Goal: Task Accomplishment & Management: Complete application form

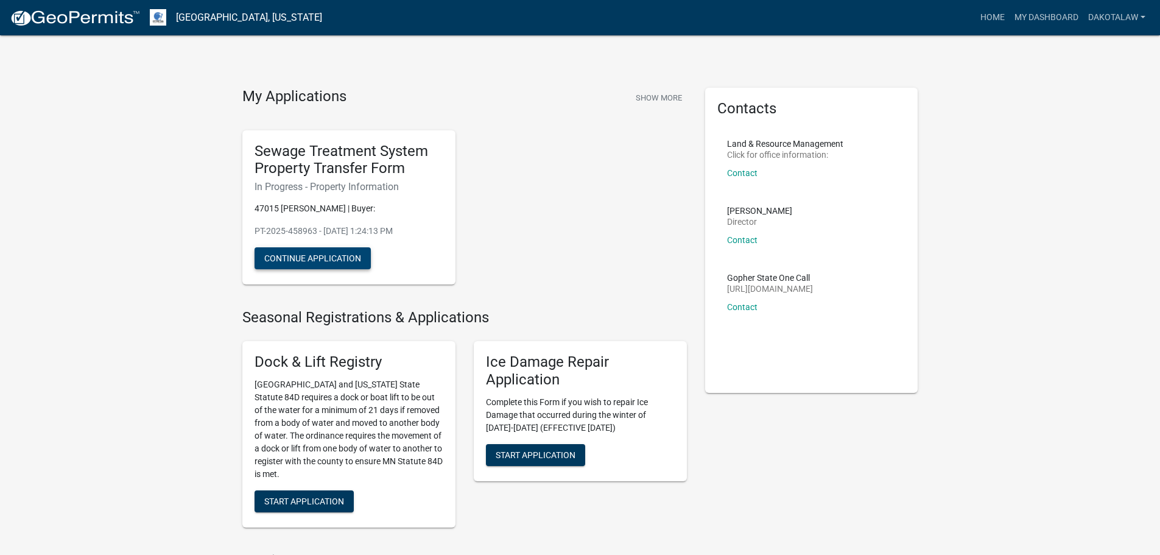
click at [317, 254] on button "Continue Application" at bounding box center [313, 258] width 116 height 22
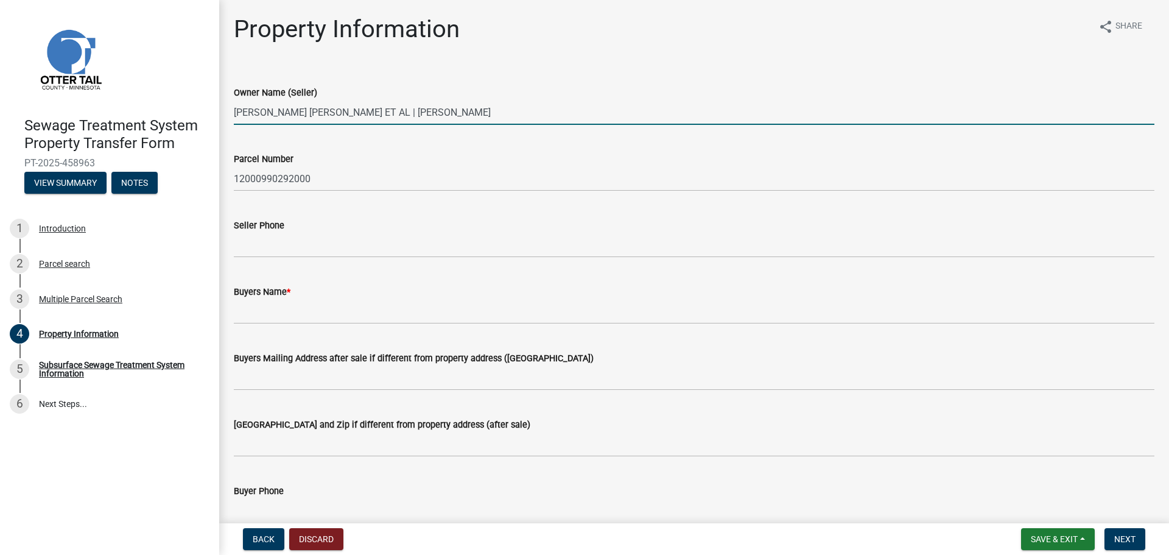
click at [499, 111] on input "[PERSON_NAME] [PERSON_NAME] ET AL | [PERSON_NAME]" at bounding box center [694, 112] width 921 height 25
click at [374, 112] on input "[PERSON_NAME] [PERSON_NAME] ET AL | [PERSON_NAME]" at bounding box center [694, 112] width 921 height 25
drag, startPoint x: 502, startPoint y: 108, endPoint x: 225, endPoint y: 88, distance: 278.4
click at [225, 88] on div "Owner Name (Seller) [PERSON_NAME] [PERSON_NAME] ET AL | [PERSON_NAME]" at bounding box center [694, 96] width 939 height 57
type input "[PERSON_NAME]"
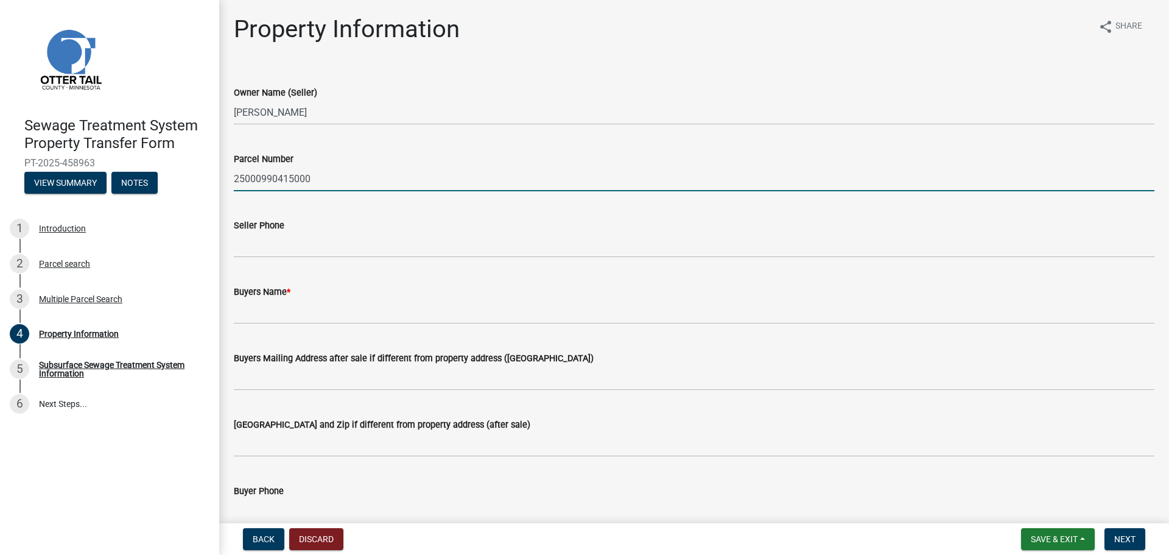
type input "25000990415000"
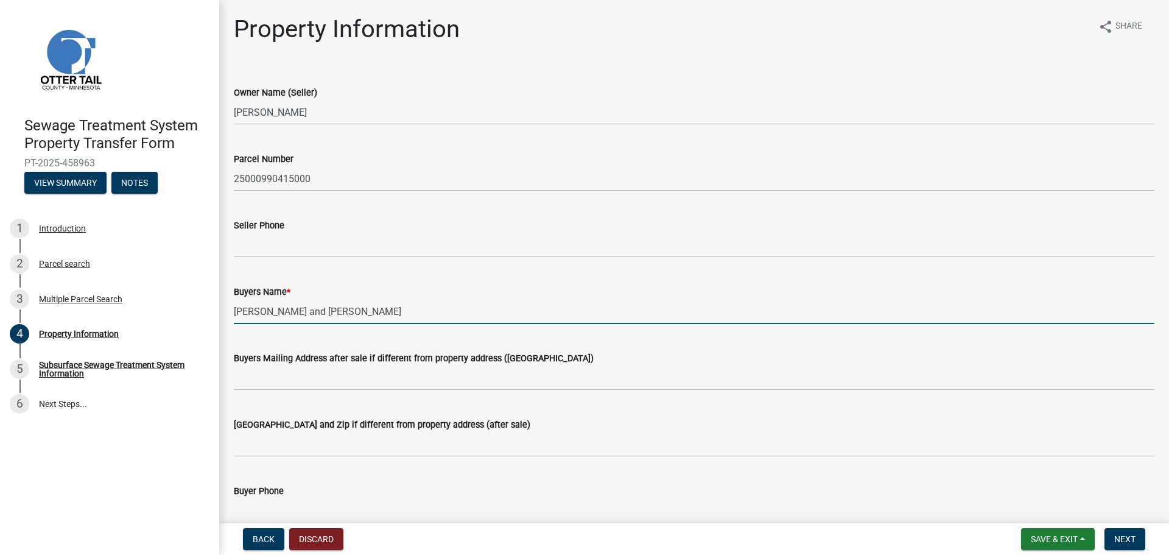
type input "[PERSON_NAME] and [PERSON_NAME]"
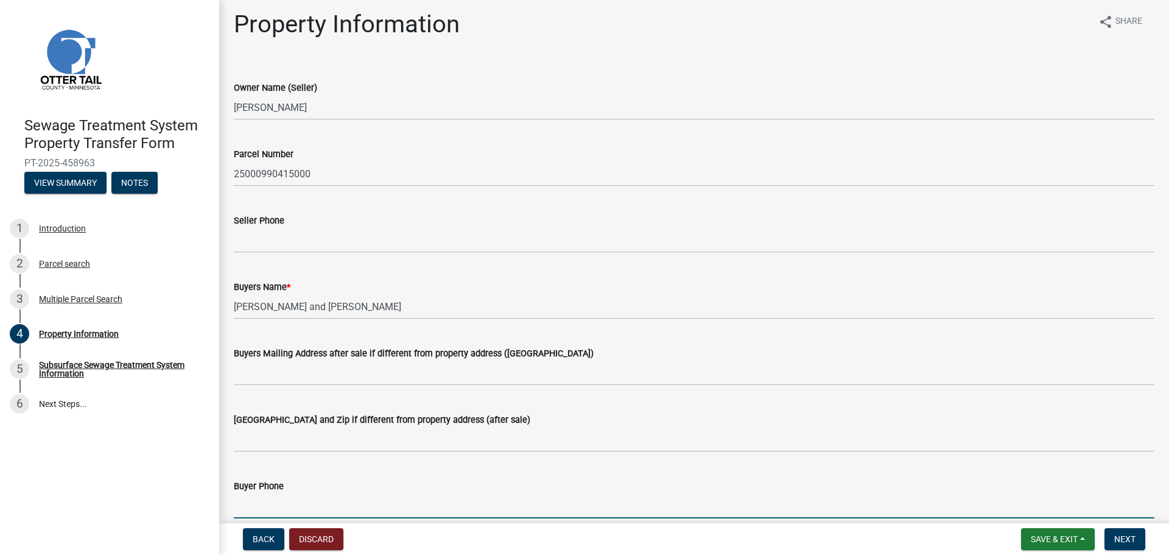
scroll to position [307, 0]
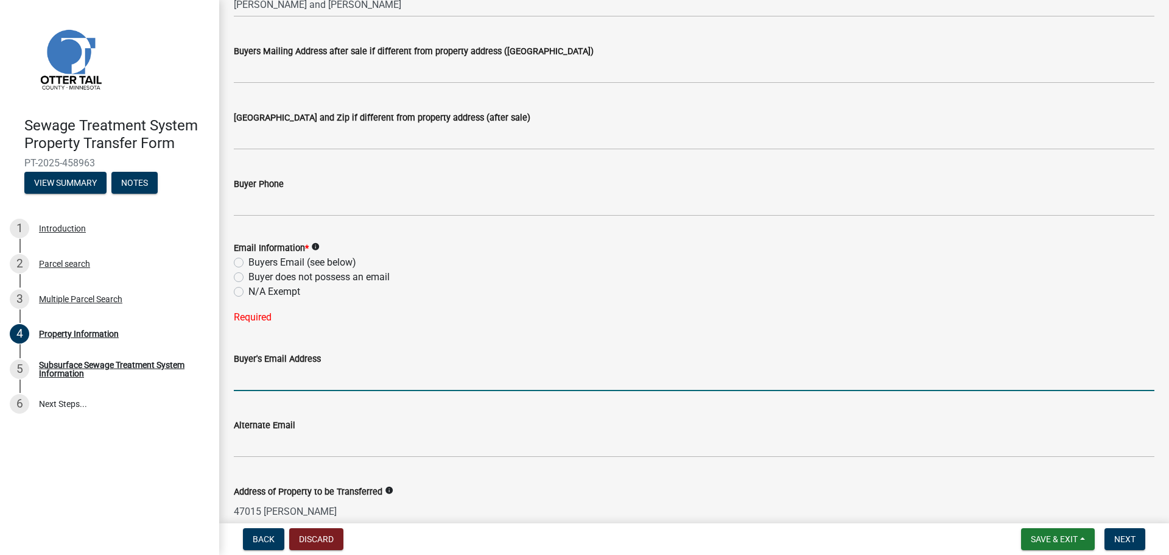
click at [248, 290] on label "N/A Exempt" at bounding box center [274, 291] width 52 height 15
click at [248, 290] on input "N/A Exempt" at bounding box center [252, 288] width 8 height 8
radio input "true"
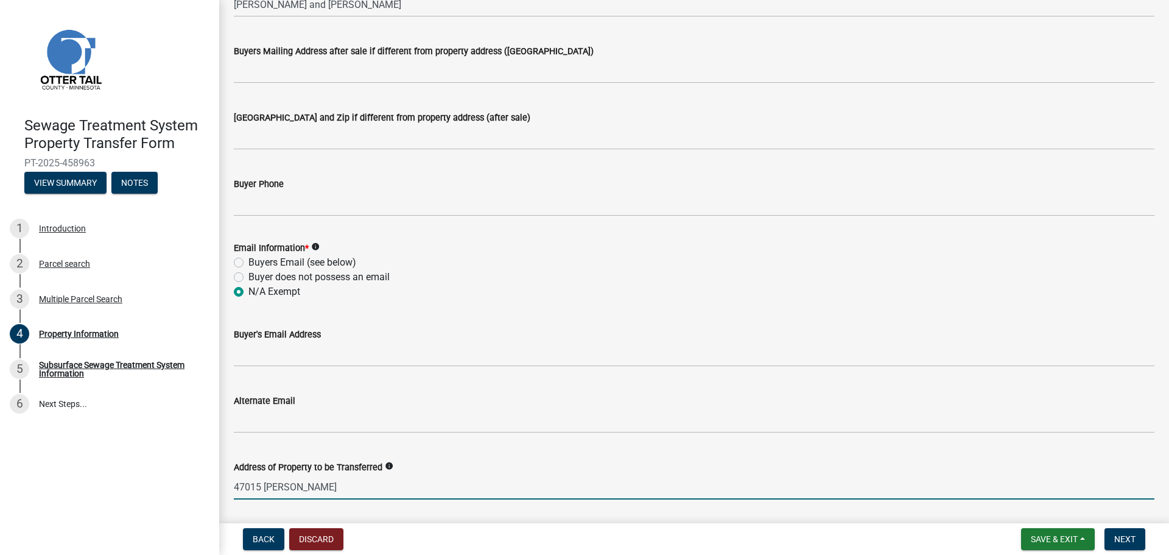
drag, startPoint x: 322, startPoint y: 487, endPoint x: 236, endPoint y: 484, distance: 86.5
click at [236, 484] on input "47015 [PERSON_NAME]" at bounding box center [694, 486] width 921 height 25
click at [326, 494] on input "47015 [PERSON_NAME]" at bounding box center [694, 486] width 921 height 25
type input "4"
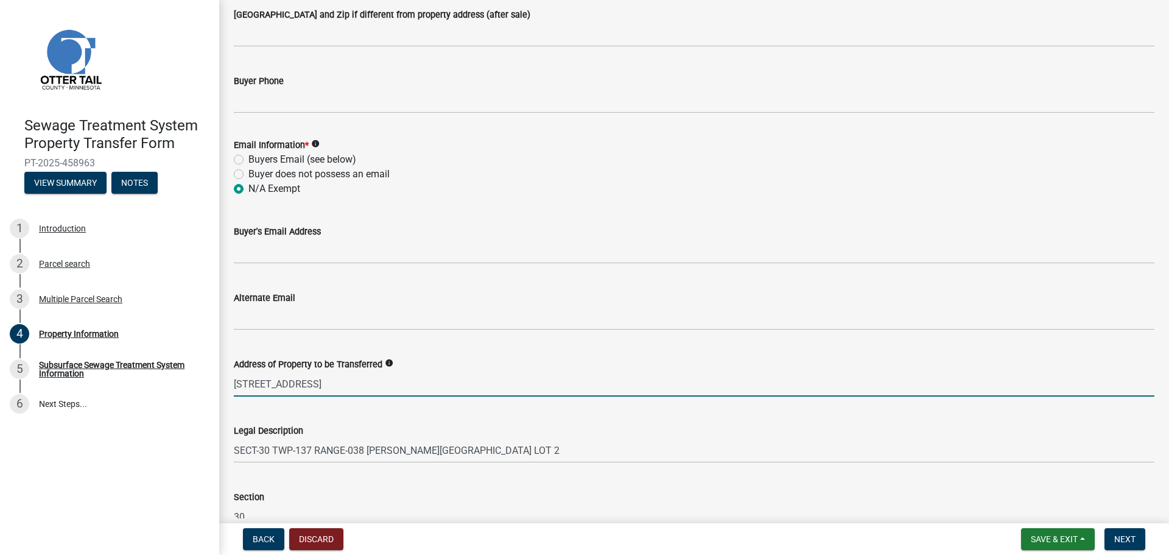
scroll to position [414, 0]
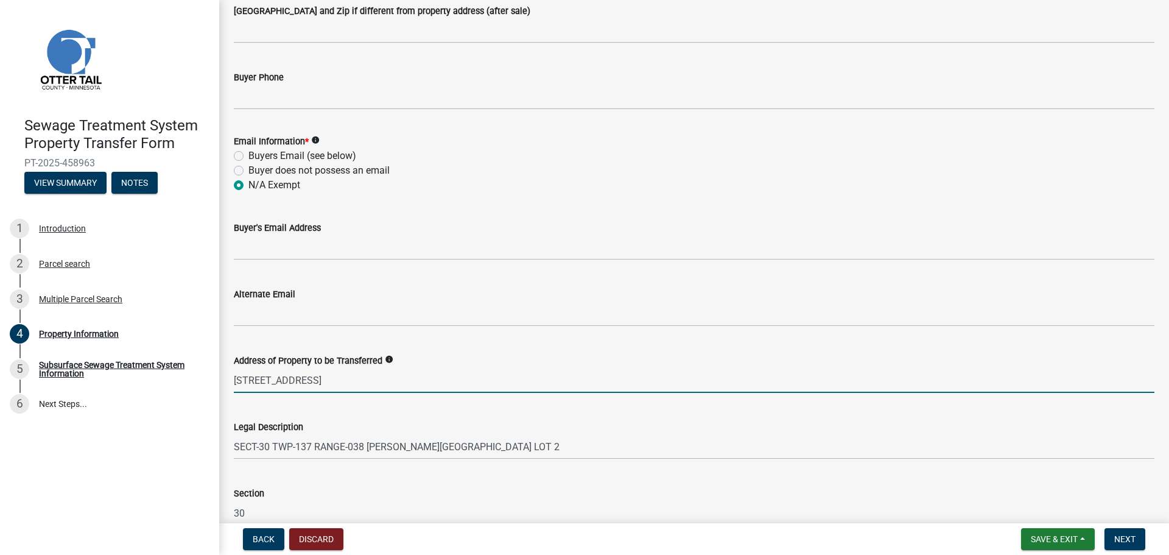
type input "[STREET_ADDRESS]"
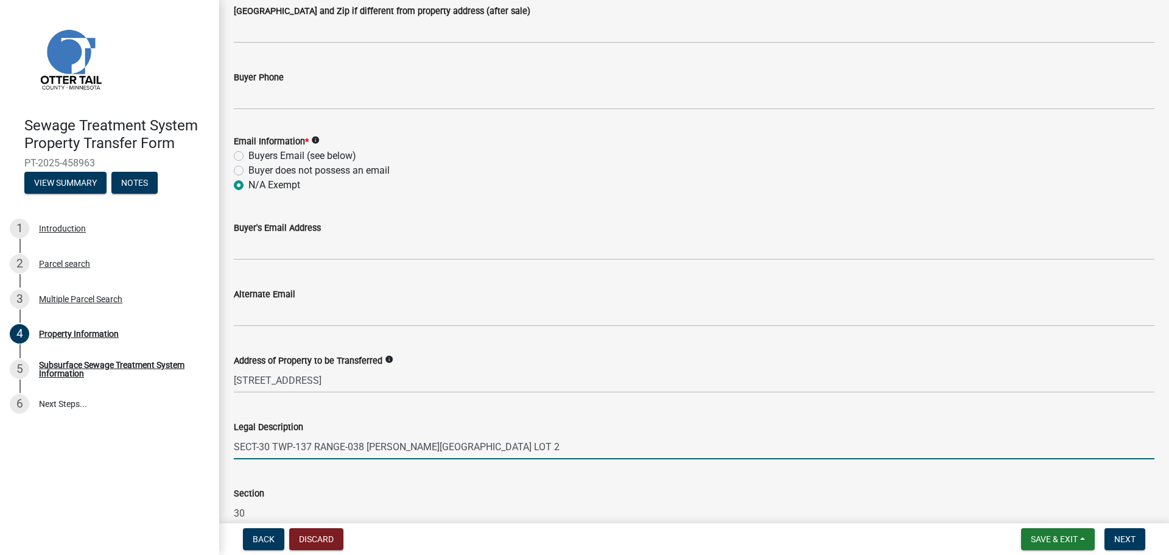
drag, startPoint x: 483, startPoint y: 448, endPoint x: 212, endPoint y: 440, distance: 271.1
click at [212, 440] on div "Sewage Treatment System Property Transfer Form PT-2025-458963 View Summary Note…" at bounding box center [584, 277] width 1169 height 555
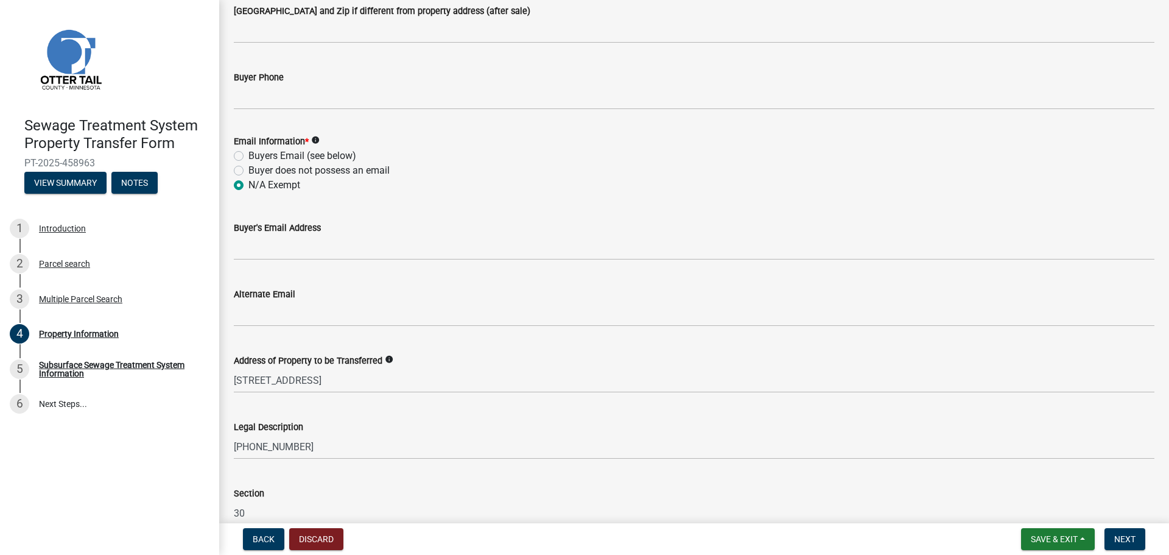
click at [231, 443] on div "Legal Description [PHONE_NUMBER]" at bounding box center [694, 431] width 939 height 57
click at [233, 445] on div "Legal Description [PHONE_NUMBER]" at bounding box center [694, 431] width 939 height 57
click at [232, 445] on div "Legal Description [PHONE_NUMBER]" at bounding box center [694, 431] width 939 height 57
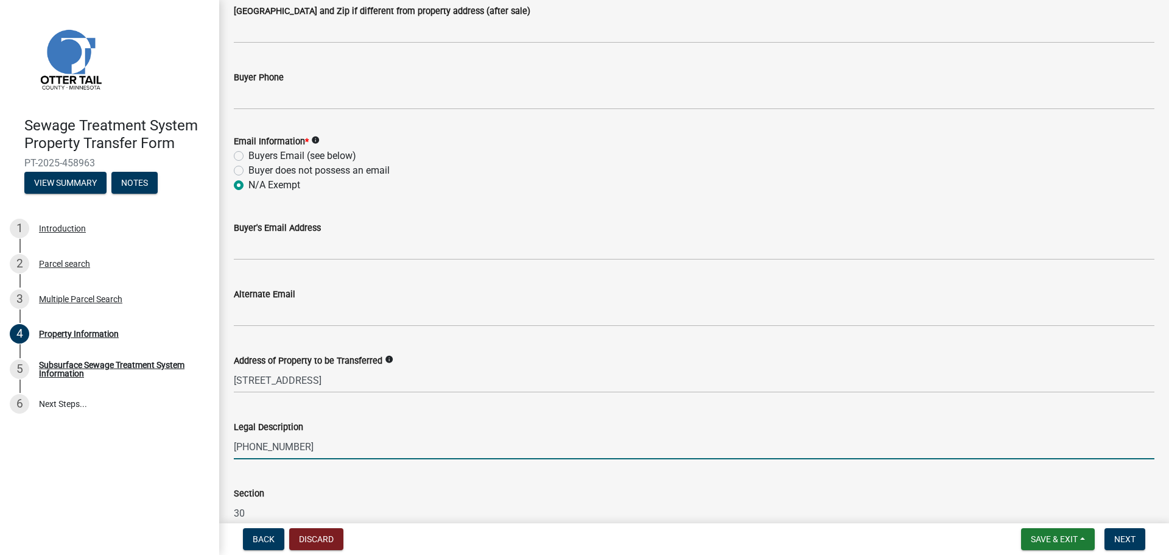
click at [234, 447] on input "[PHONE_NUMBER]" at bounding box center [694, 446] width 921 height 25
type input "East half of Lot 20, [GEOGRAPHIC_DATA]"
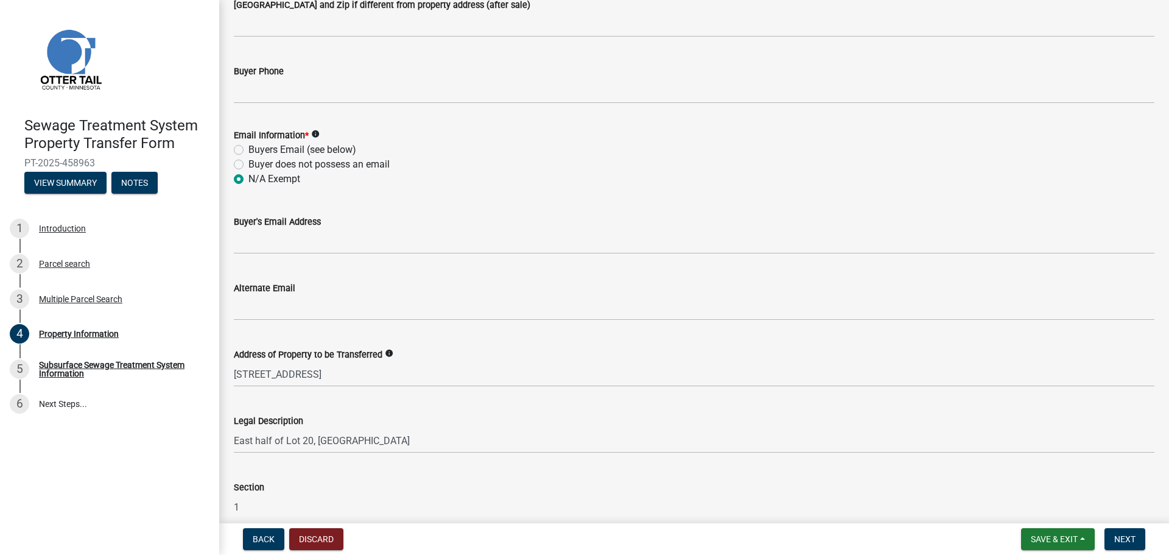
scroll to position [543, 0]
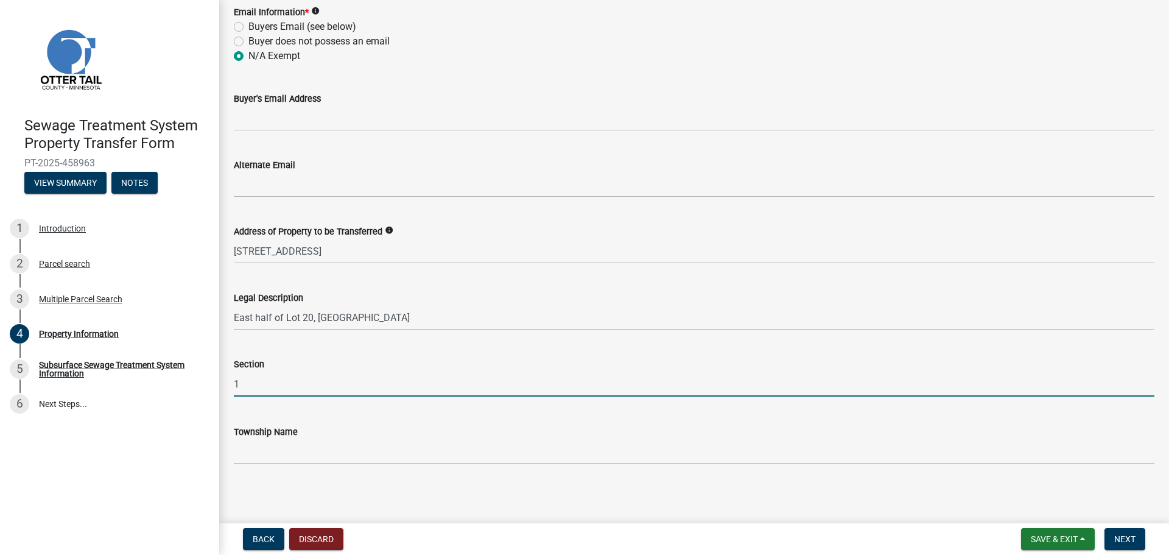
type input "1"
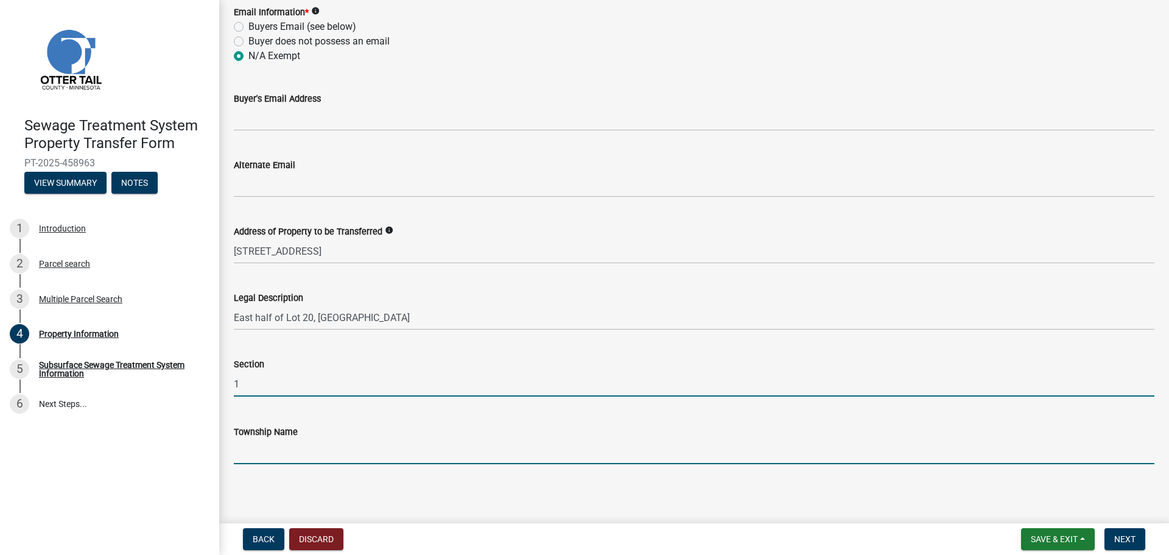
click at [271, 448] on input "Township Name" at bounding box center [694, 451] width 921 height 25
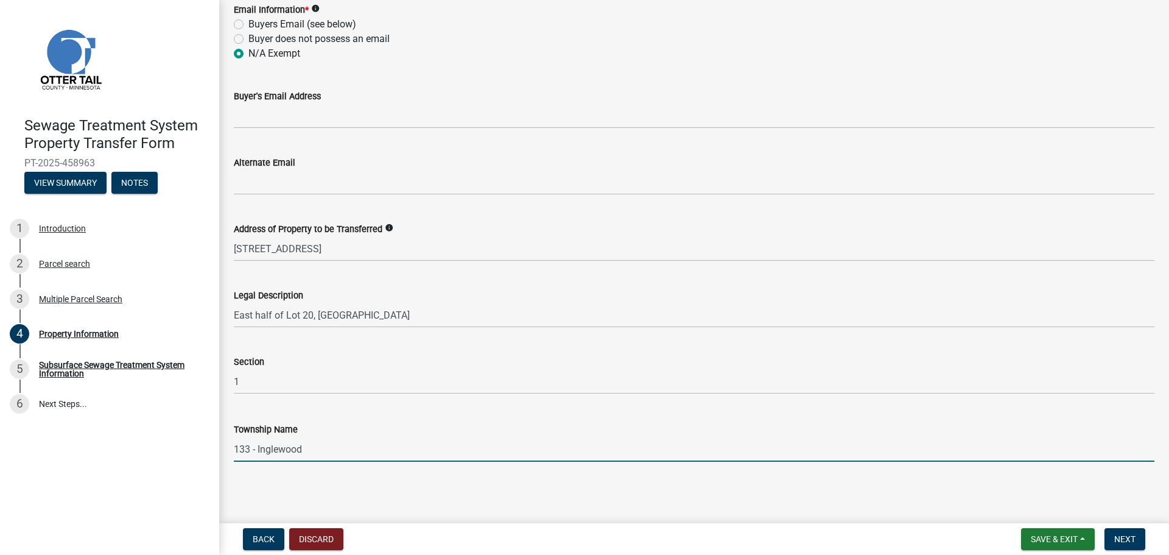
scroll to position [546, 0]
type input "133 - Inglewood"
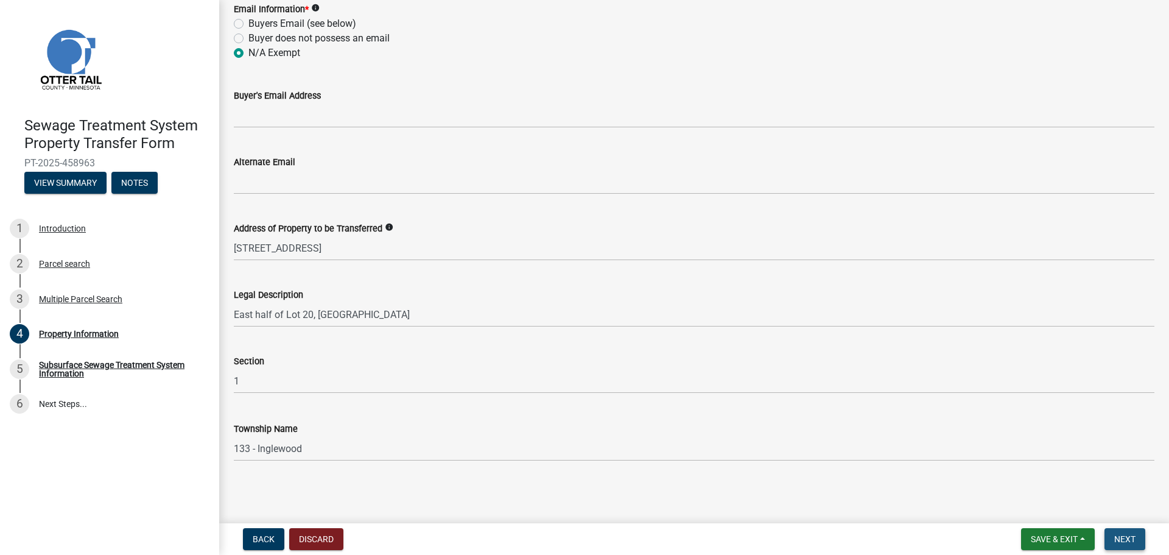
click at [1134, 535] on span "Next" at bounding box center [1125, 539] width 21 height 10
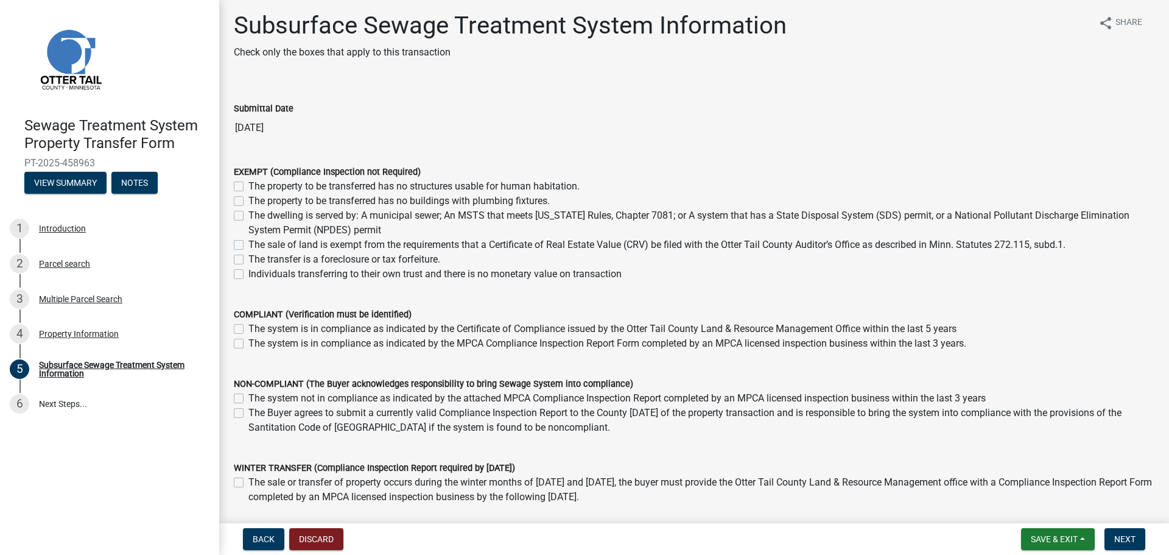
scroll to position [0, 0]
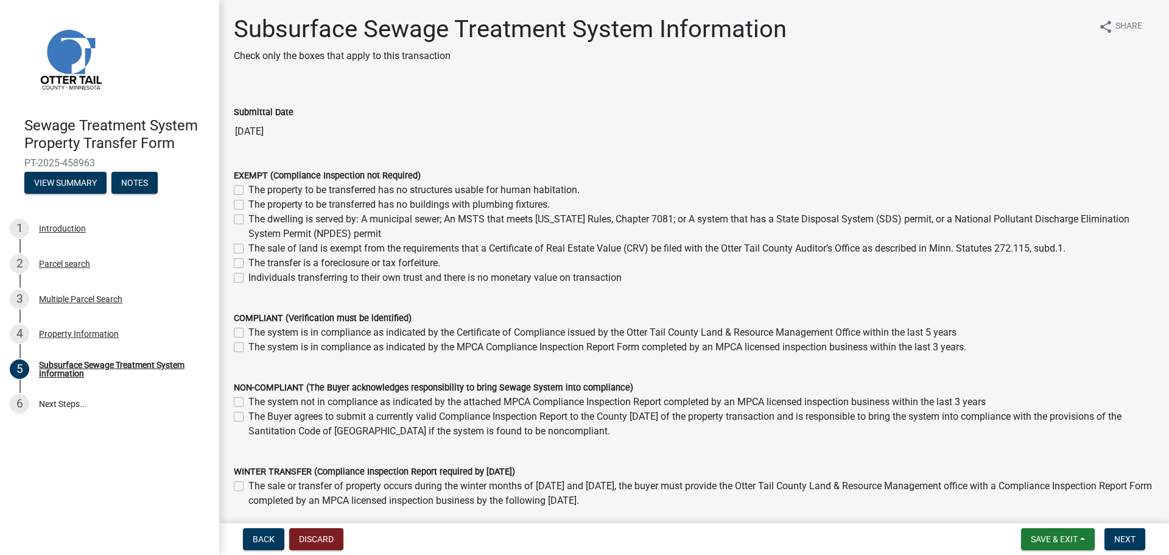
click at [248, 277] on label "Individuals transferring to their own trust and there is no monetary value on t…" at bounding box center [434, 277] width 373 height 15
click at [248, 277] on input "Individuals transferring to their own trust and there is no monetary value on t…" at bounding box center [252, 274] width 8 height 8
checkbox input "true"
checkbox input "false"
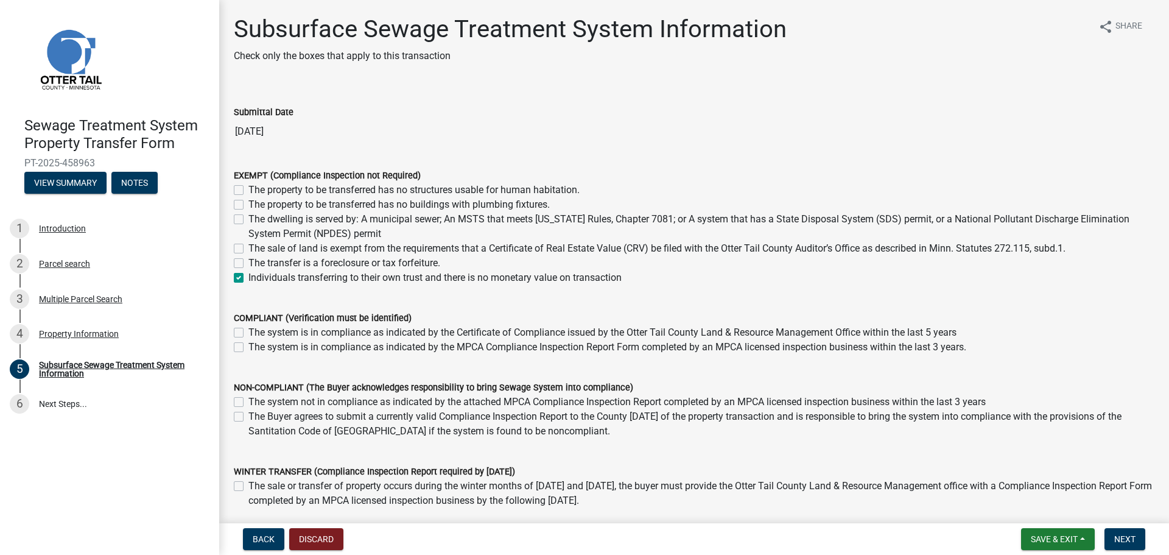
checkbox input "false"
checkbox input "true"
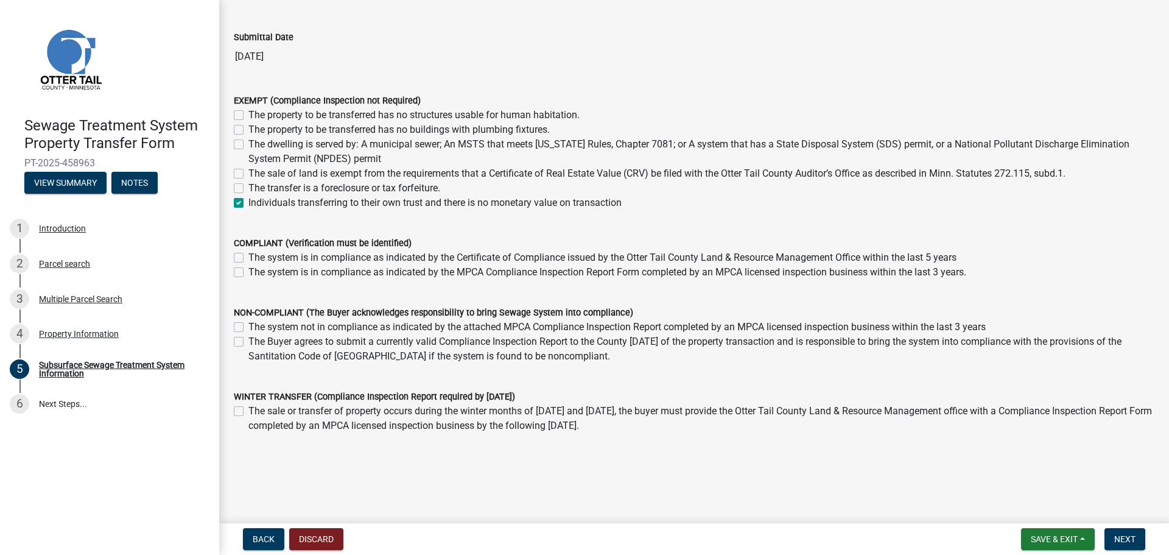
scroll to position [87, 0]
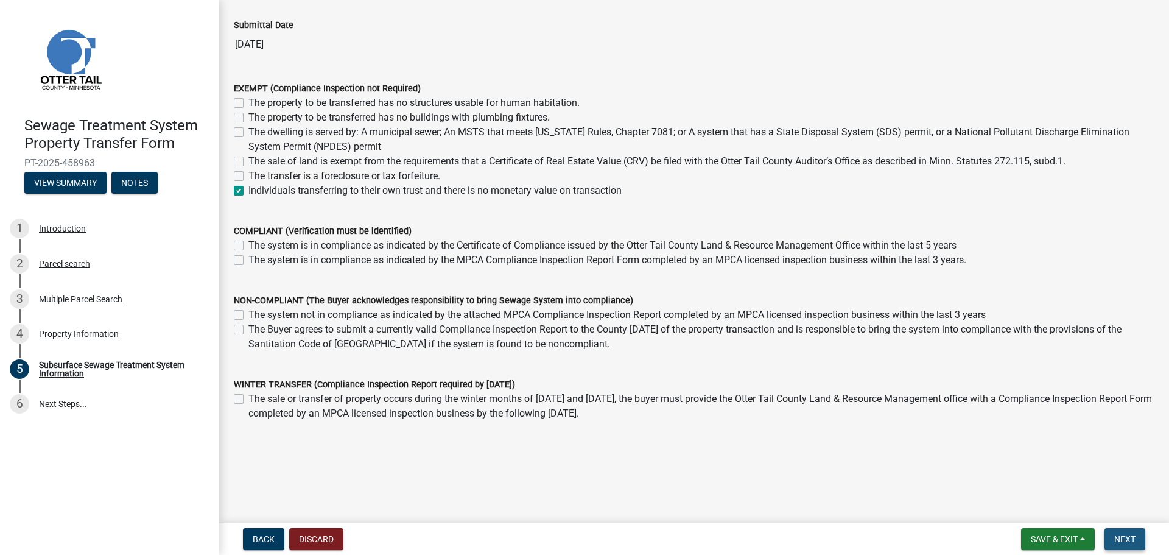
click at [1127, 538] on span "Next" at bounding box center [1125, 539] width 21 height 10
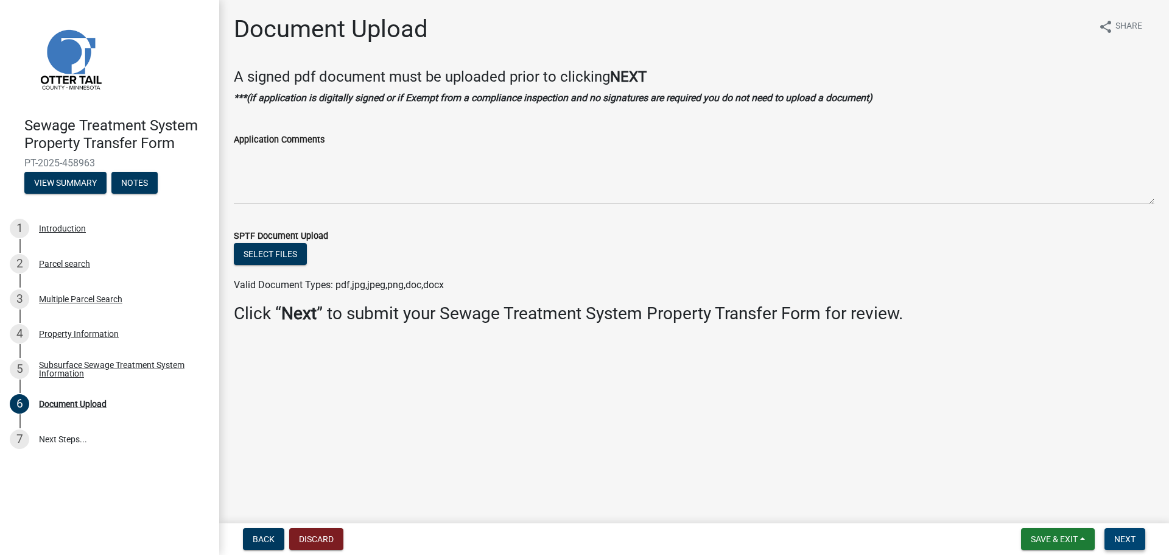
click at [1131, 537] on span "Next" at bounding box center [1125, 539] width 21 height 10
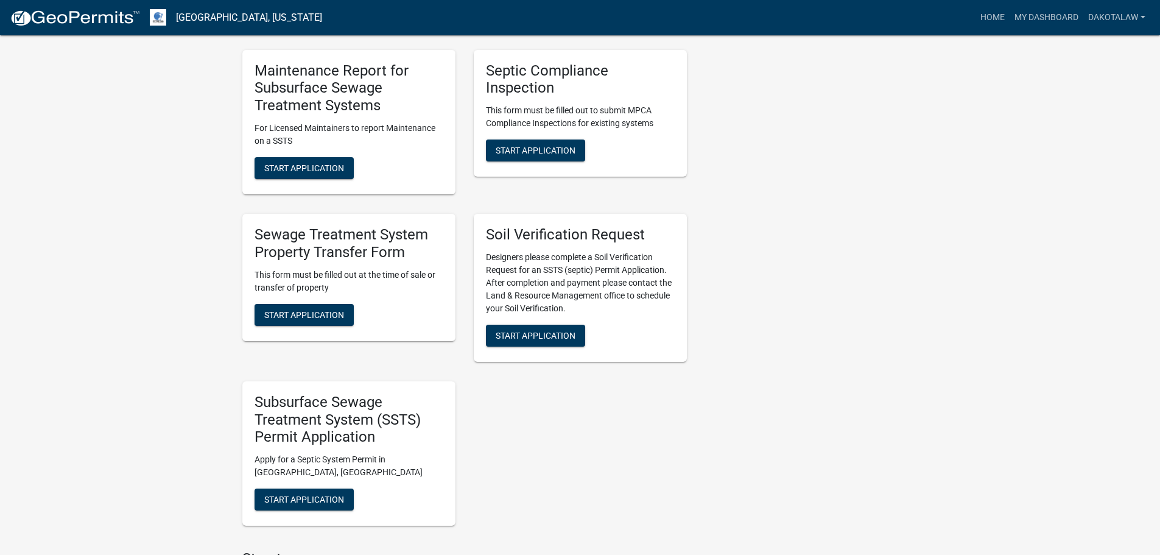
scroll to position [548, 0]
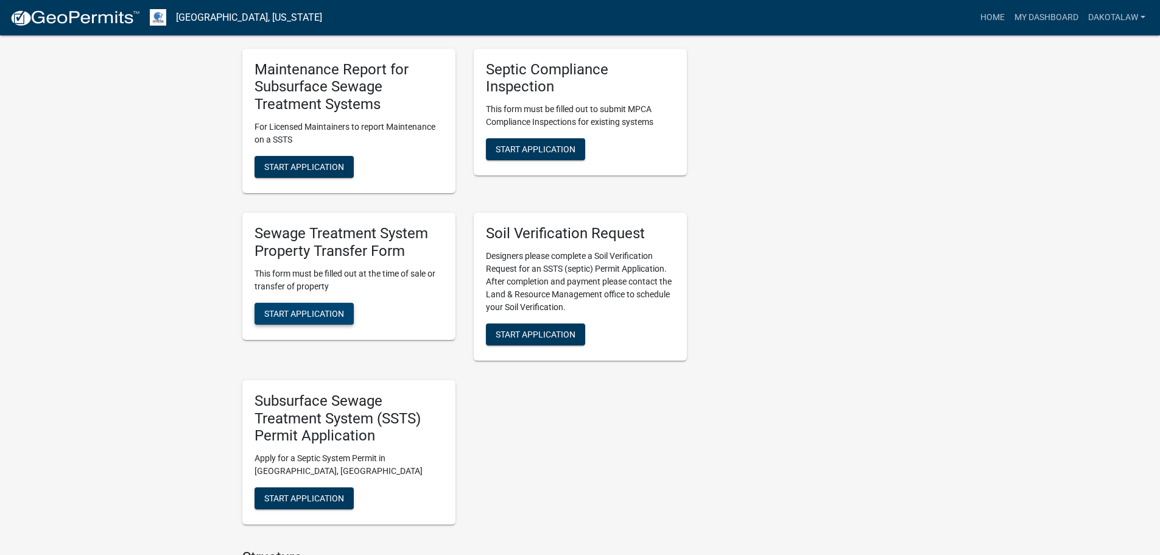
click at [306, 308] on span "Start Application" at bounding box center [304, 313] width 80 height 10
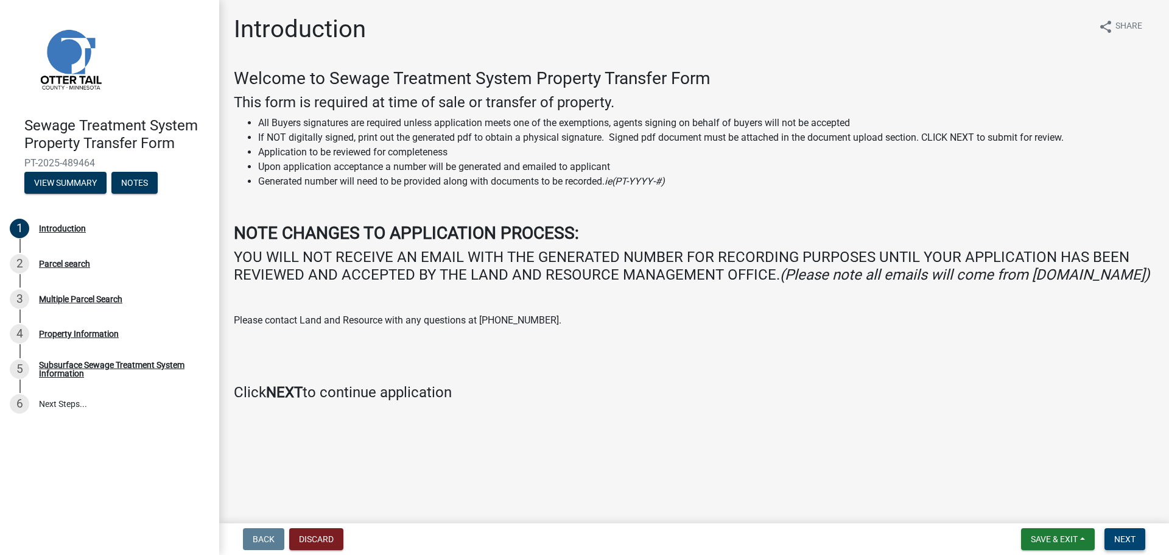
click at [1125, 536] on span "Next" at bounding box center [1125, 539] width 21 height 10
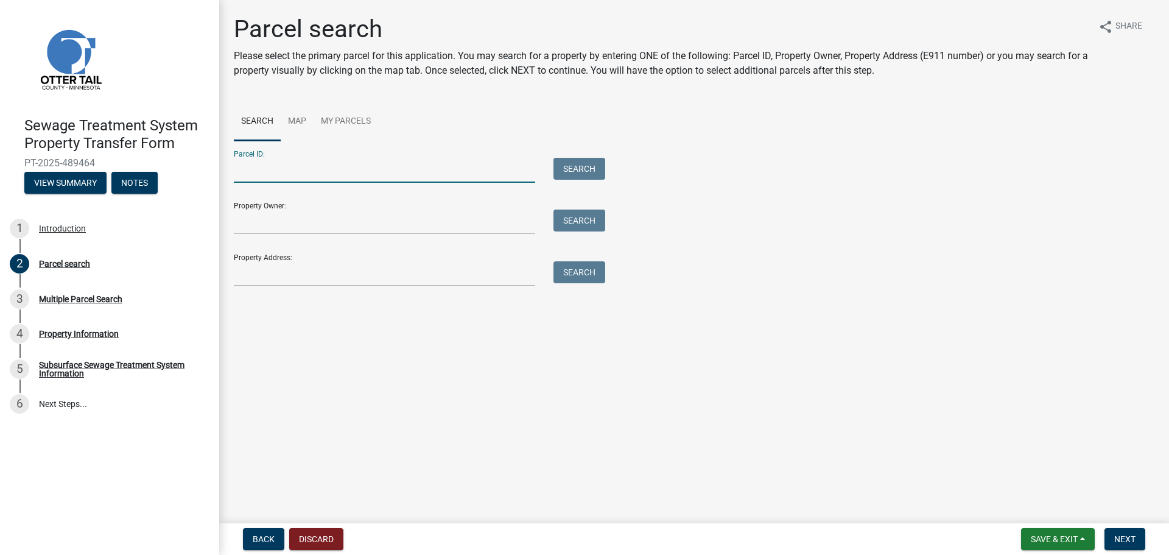
click at [274, 175] on input "Parcel ID:" at bounding box center [384, 170] width 301 height 25
click at [301, 172] on input "Parcel ID:" at bounding box center [384, 170] width 301 height 25
type input "25000990415000"
click at [574, 167] on button "Search" at bounding box center [580, 169] width 52 height 22
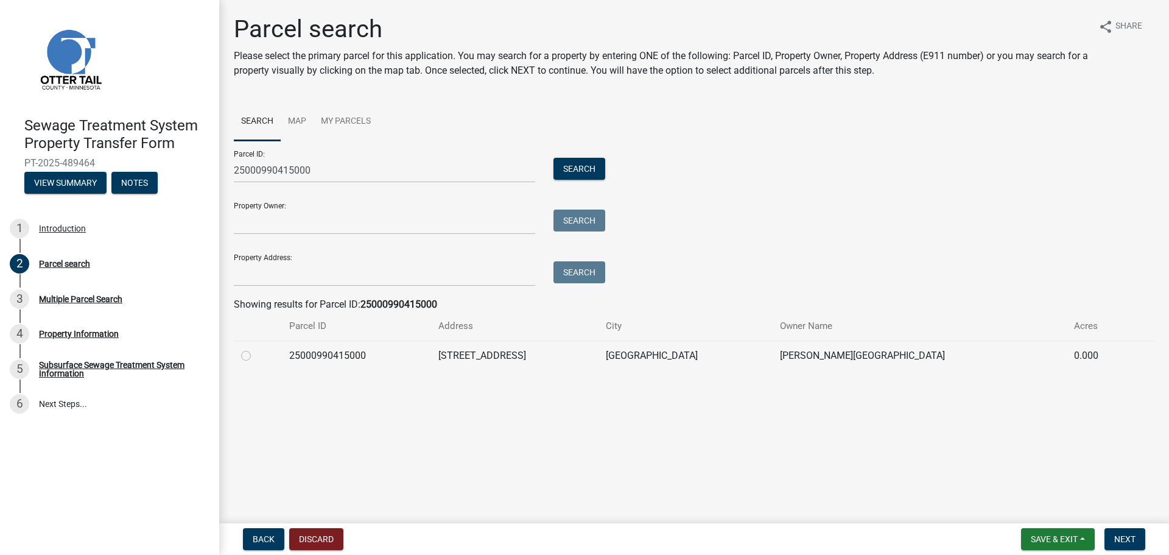
click at [256, 348] on label at bounding box center [256, 348] width 0 height 0
click at [256, 355] on input "radio" at bounding box center [260, 352] width 8 height 8
radio input "true"
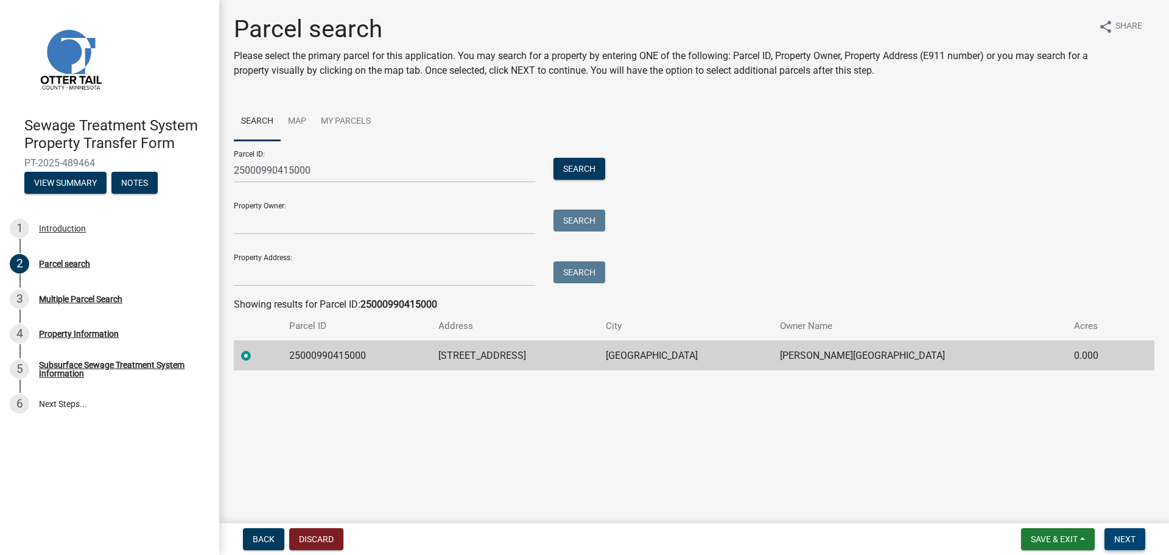
click at [1123, 535] on span "Next" at bounding box center [1125, 539] width 21 height 10
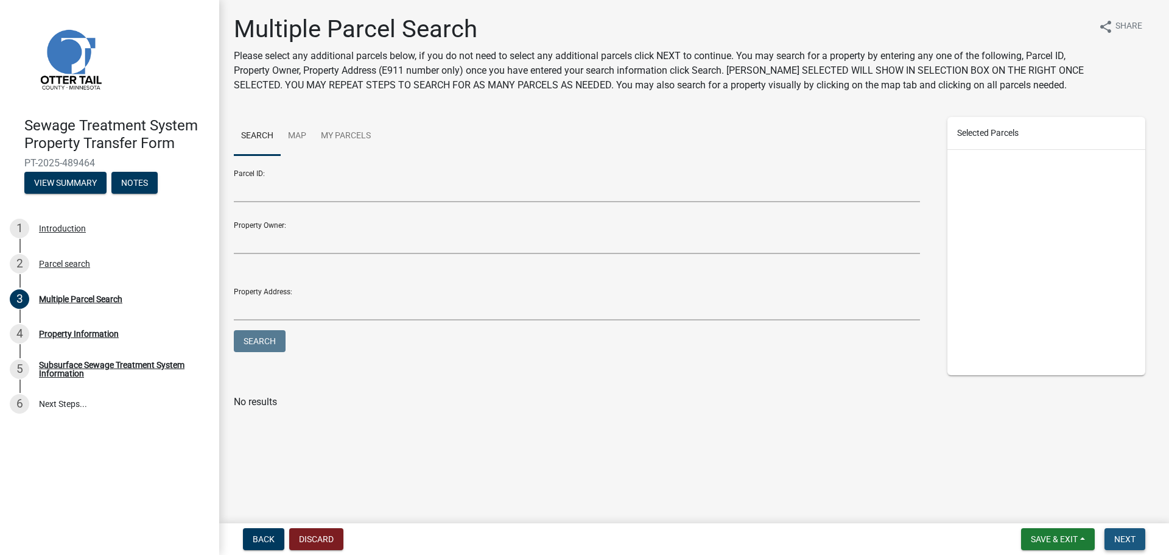
click at [1135, 535] on span "Next" at bounding box center [1125, 539] width 21 height 10
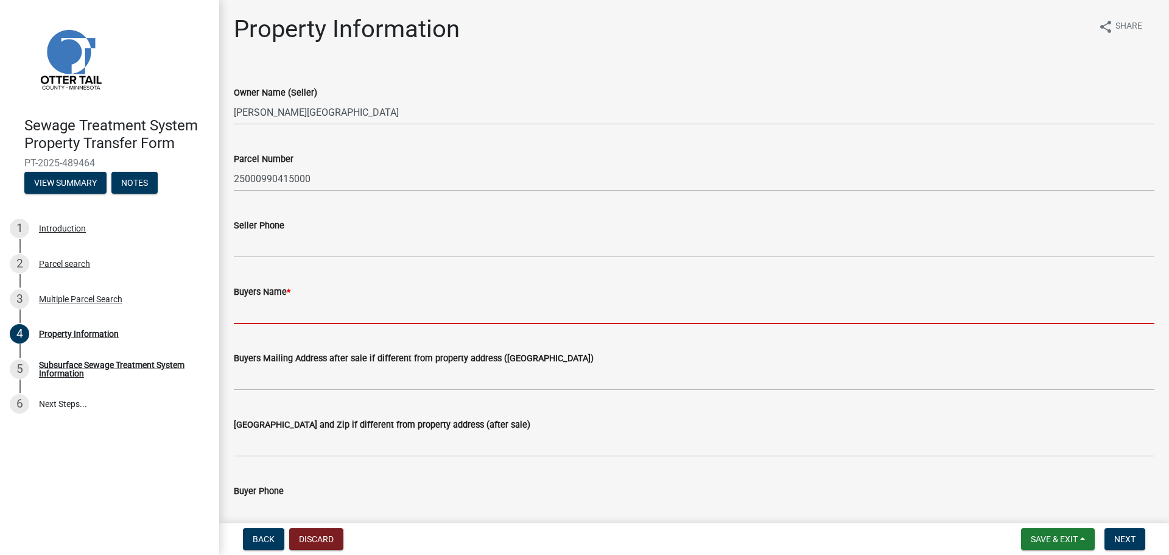
click at [270, 315] on input "Buyers Name *" at bounding box center [694, 311] width 921 height 25
type input "[PERSON_NAME] and [PERSON_NAME]"
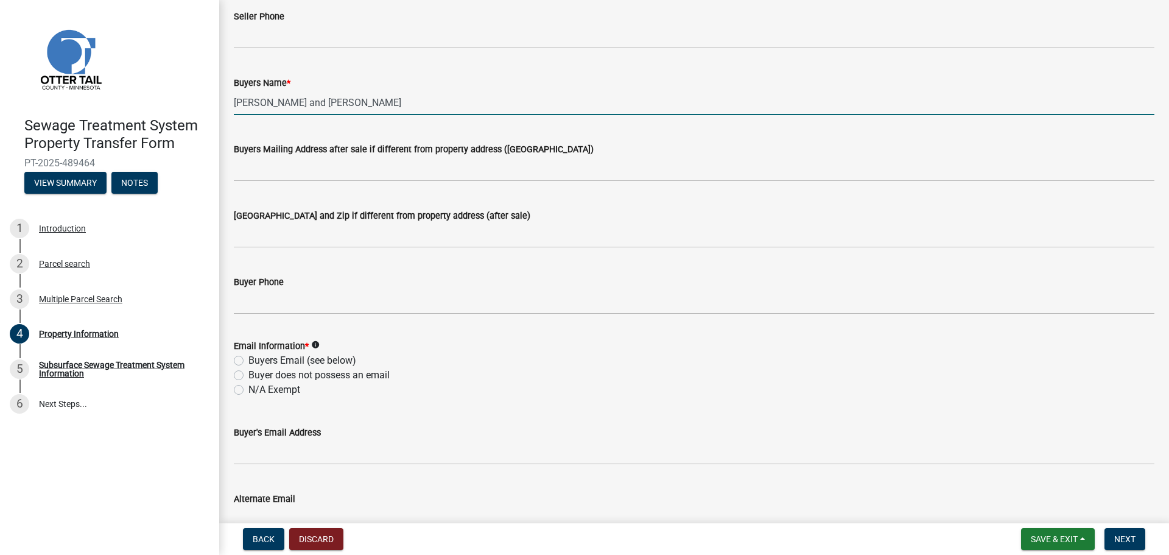
scroll to position [198, 0]
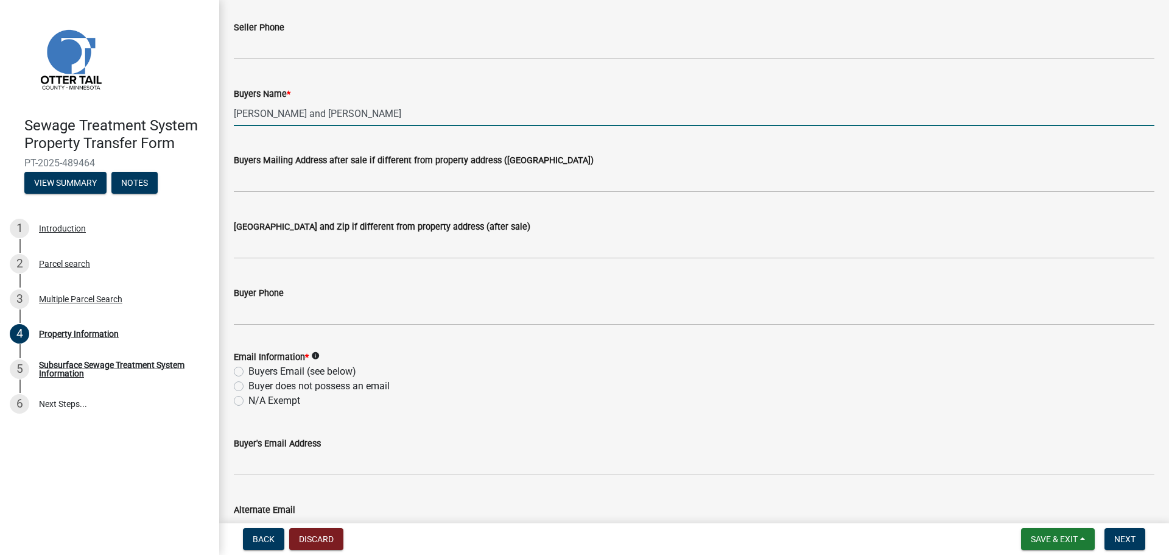
click at [248, 403] on label "N/A Exempt" at bounding box center [274, 400] width 52 height 15
click at [248, 401] on input "N/A Exempt" at bounding box center [252, 397] width 8 height 8
radio input "true"
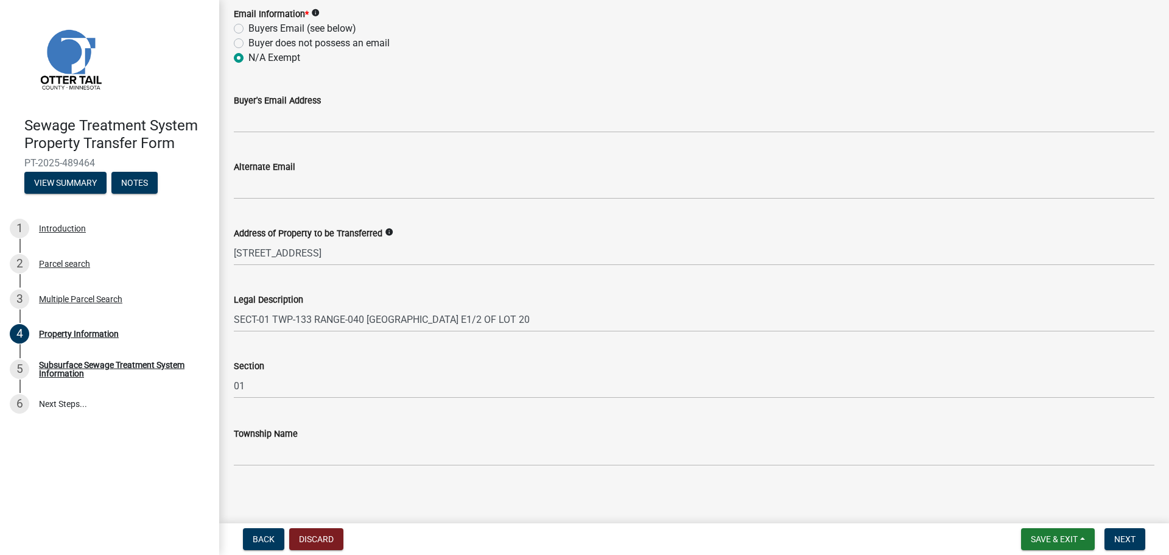
scroll to position [546, 0]
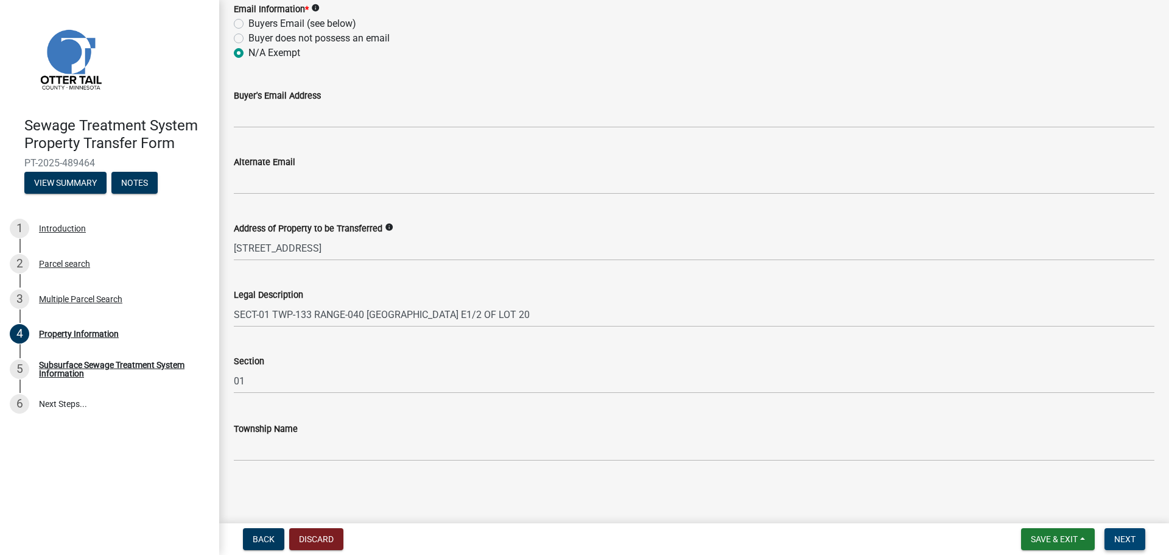
click at [1131, 536] on span "Next" at bounding box center [1125, 539] width 21 height 10
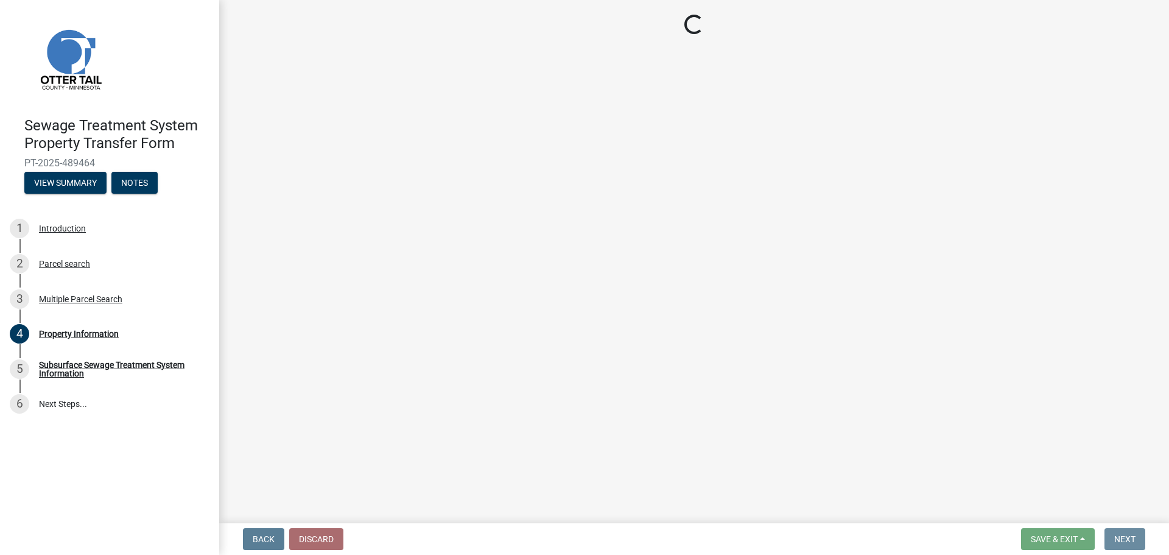
scroll to position [0, 0]
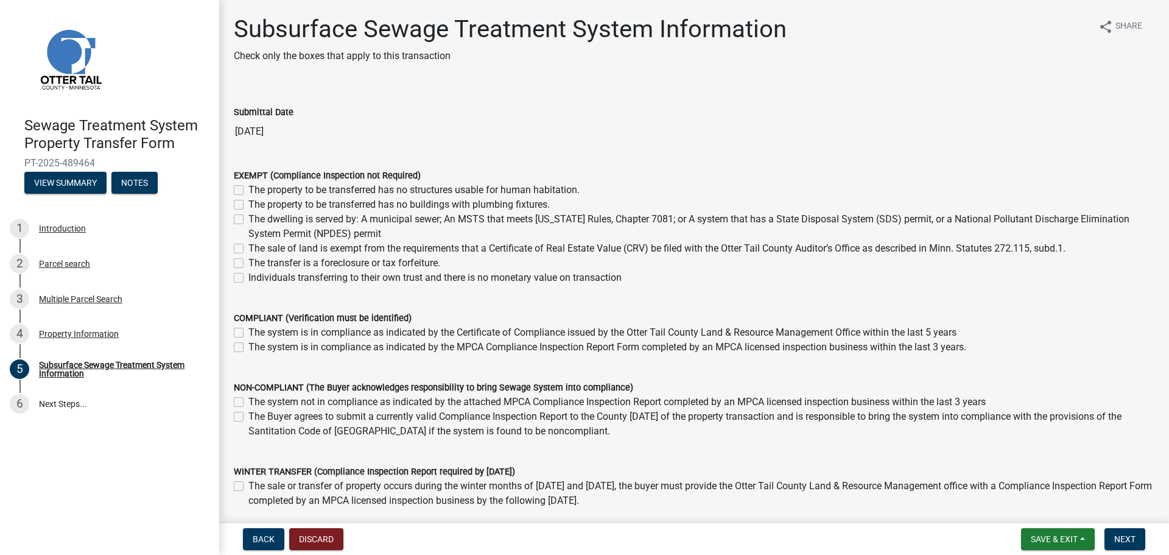
click at [248, 279] on label "Individuals transferring to their own trust and there is no monetary value on t…" at bounding box center [434, 277] width 373 height 15
click at [248, 278] on input "Individuals transferring to their own trust and there is no monetary value on t…" at bounding box center [252, 274] width 8 height 8
checkbox input "true"
checkbox input "false"
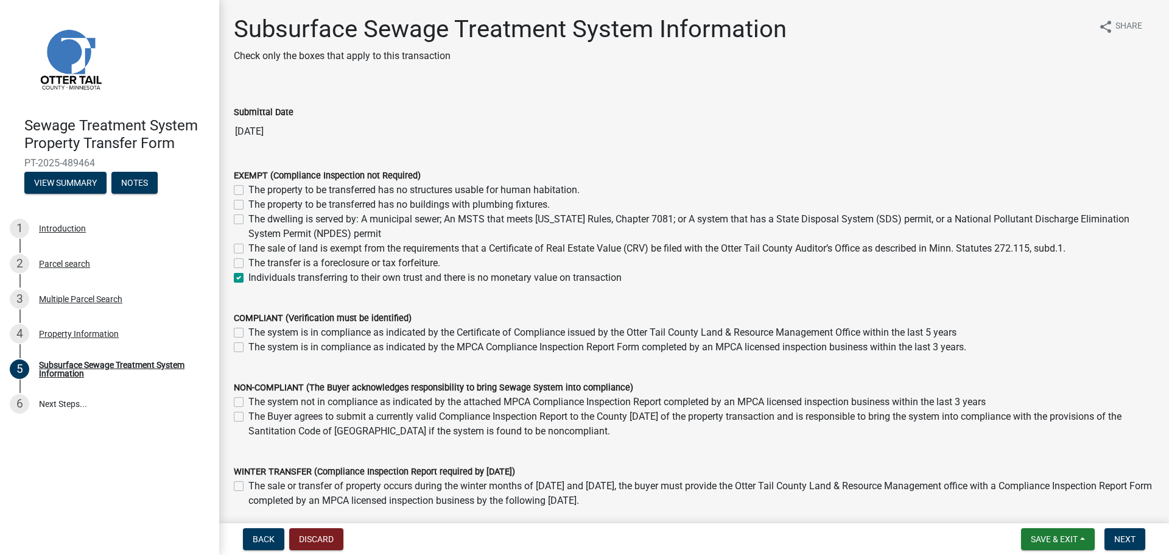
checkbox input "false"
checkbox input "true"
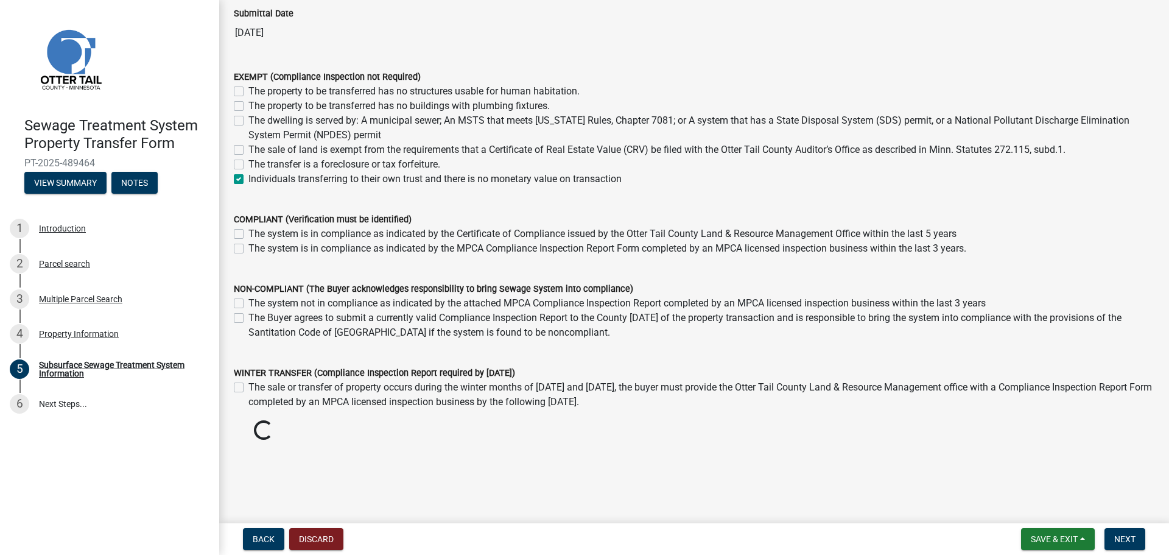
scroll to position [87, 0]
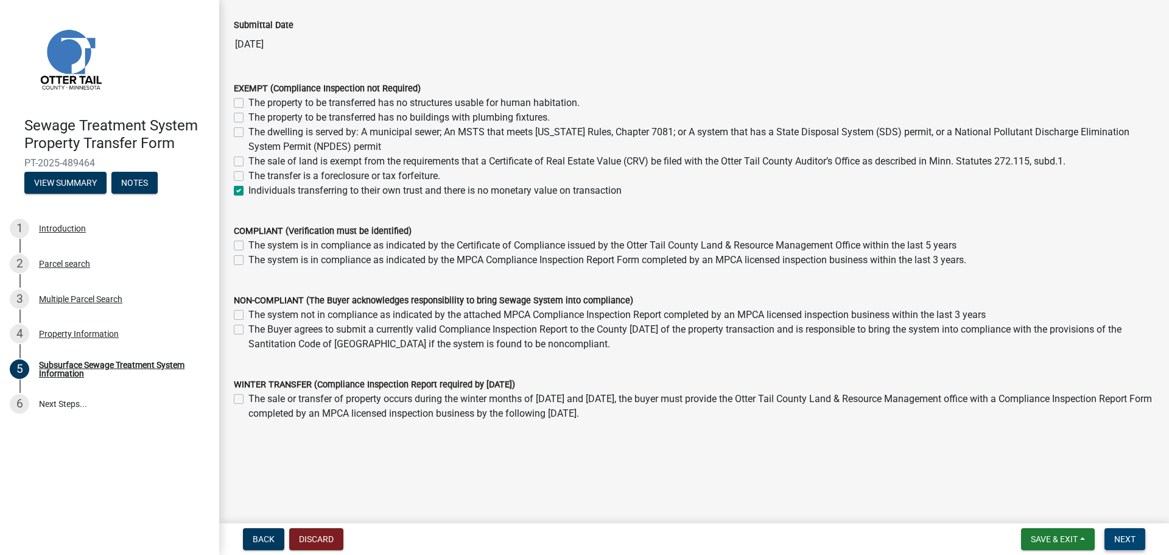
click at [1137, 537] on button "Next" at bounding box center [1125, 539] width 41 height 22
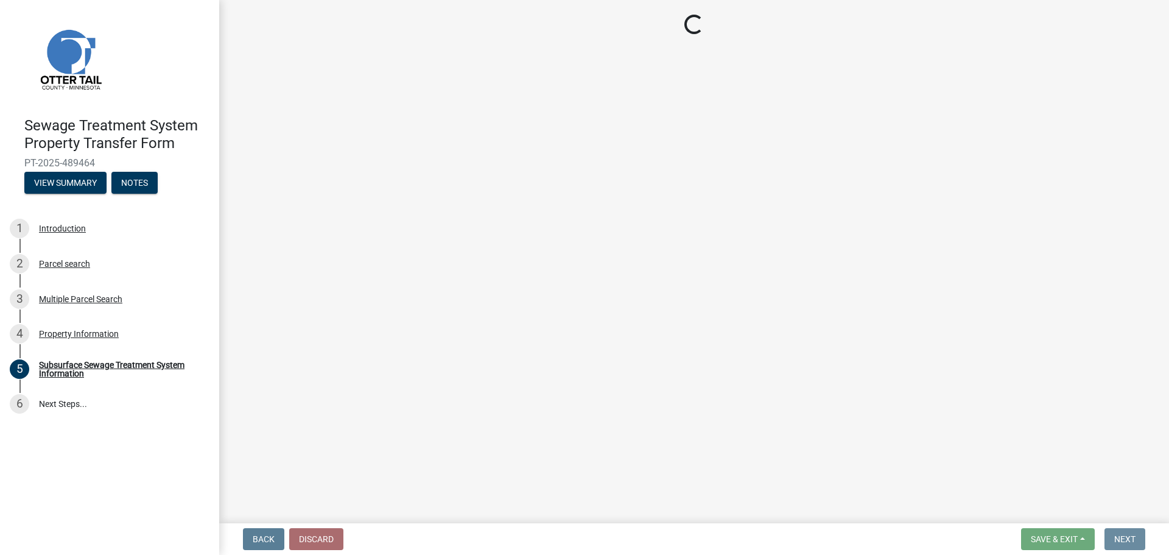
scroll to position [0, 0]
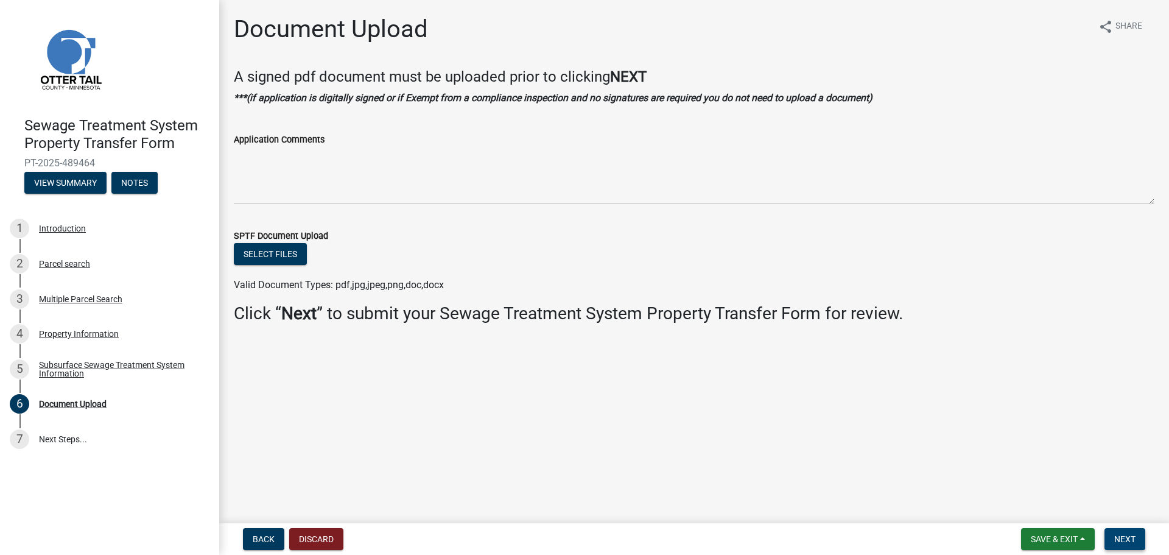
click at [1130, 534] on span "Next" at bounding box center [1125, 539] width 21 height 10
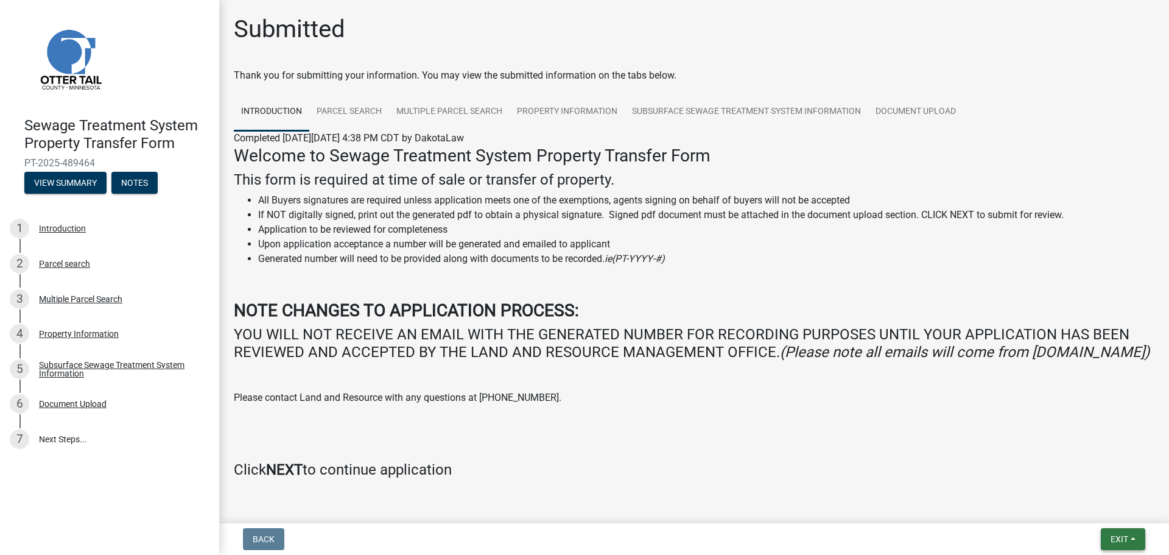
click at [1123, 536] on span "Exit" at bounding box center [1120, 539] width 18 height 10
click at [1084, 505] on button "Save & Exit" at bounding box center [1096, 507] width 97 height 29
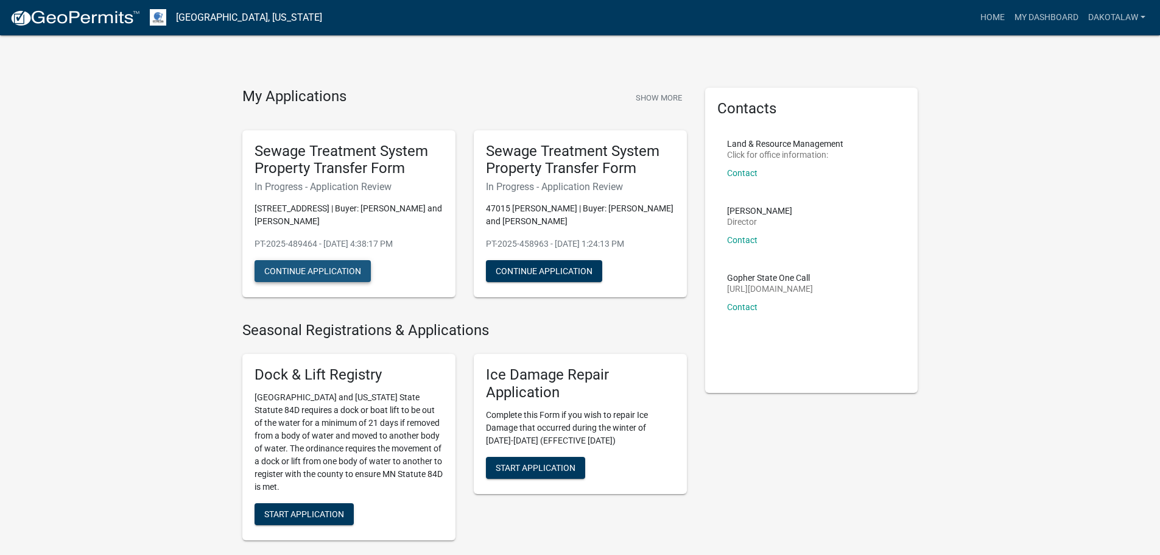
click at [333, 267] on button "Continue Application" at bounding box center [313, 271] width 116 height 22
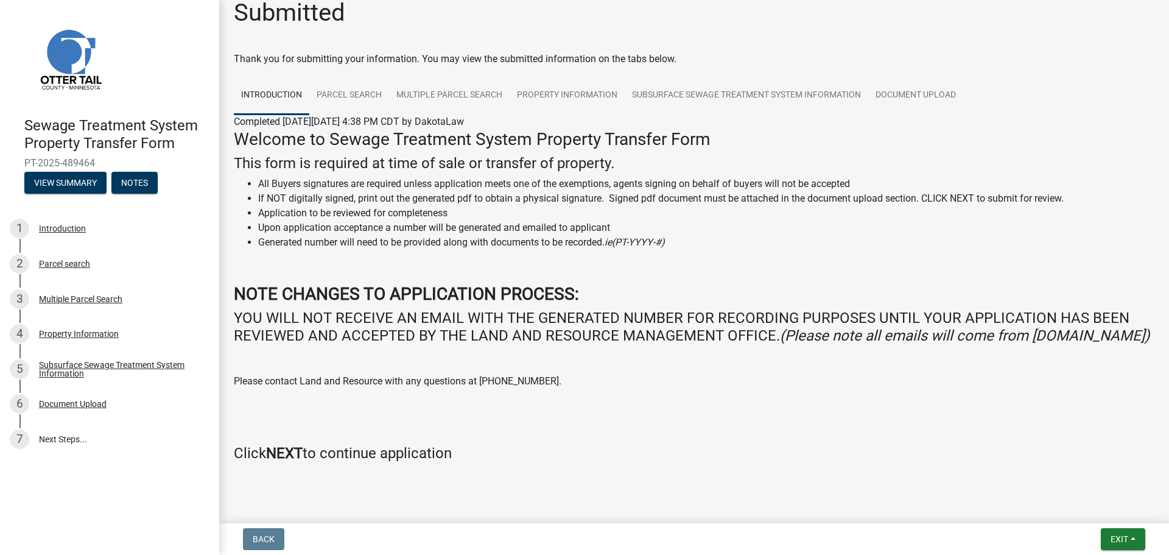
scroll to position [4, 0]
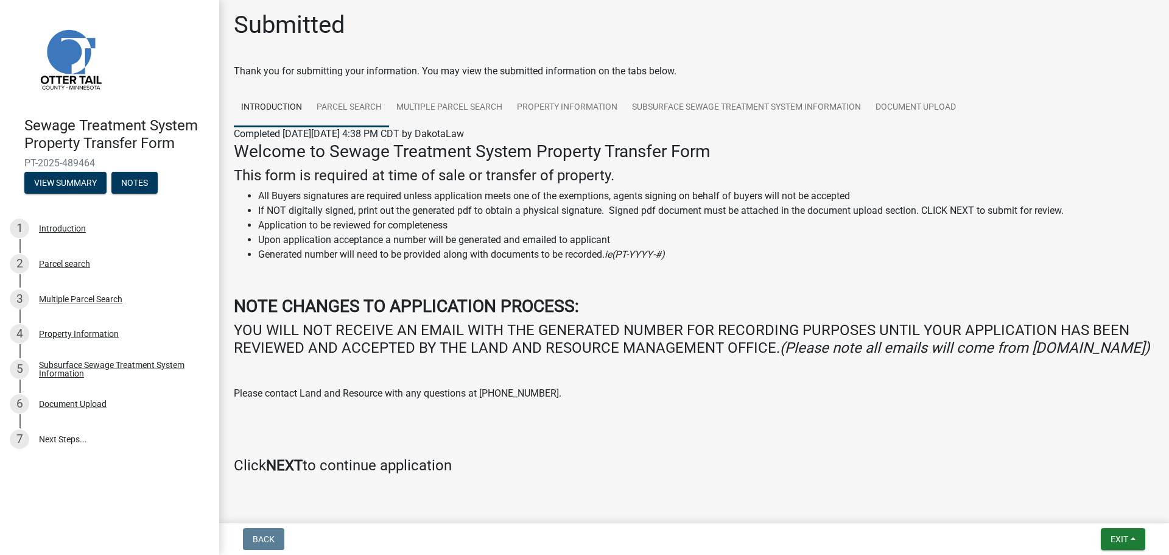
click at [349, 101] on link "Parcel search" at bounding box center [349, 107] width 80 height 39
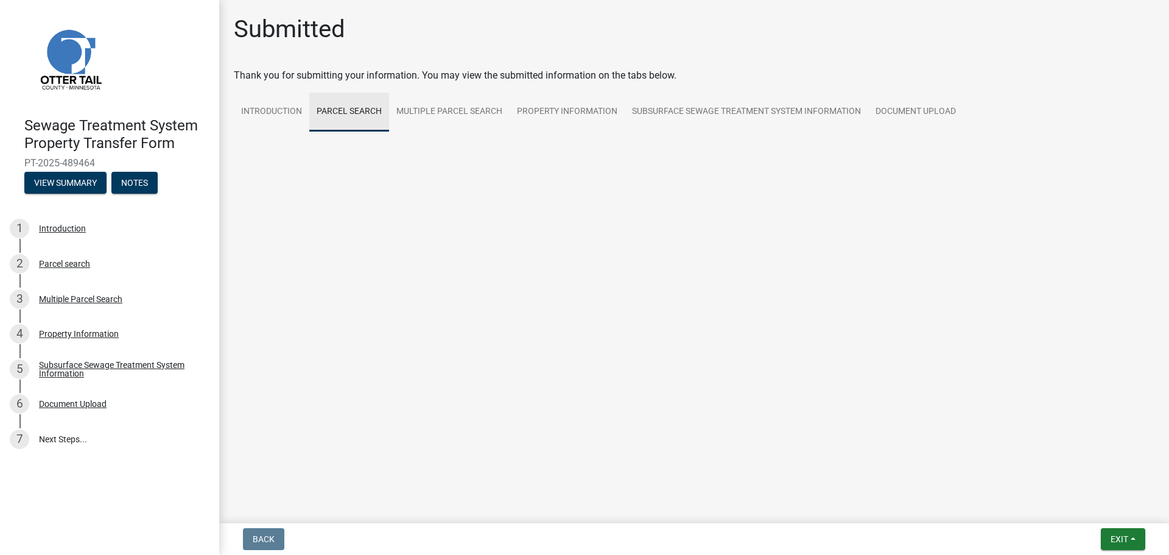
scroll to position [0, 0]
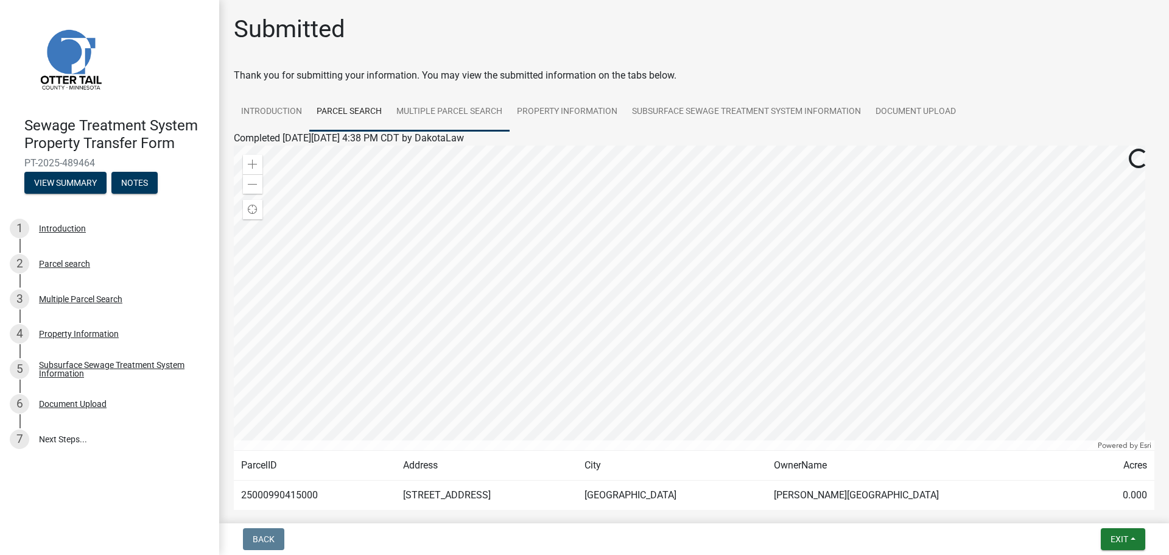
click at [431, 109] on link "Multiple Parcel Search" at bounding box center [449, 112] width 121 height 39
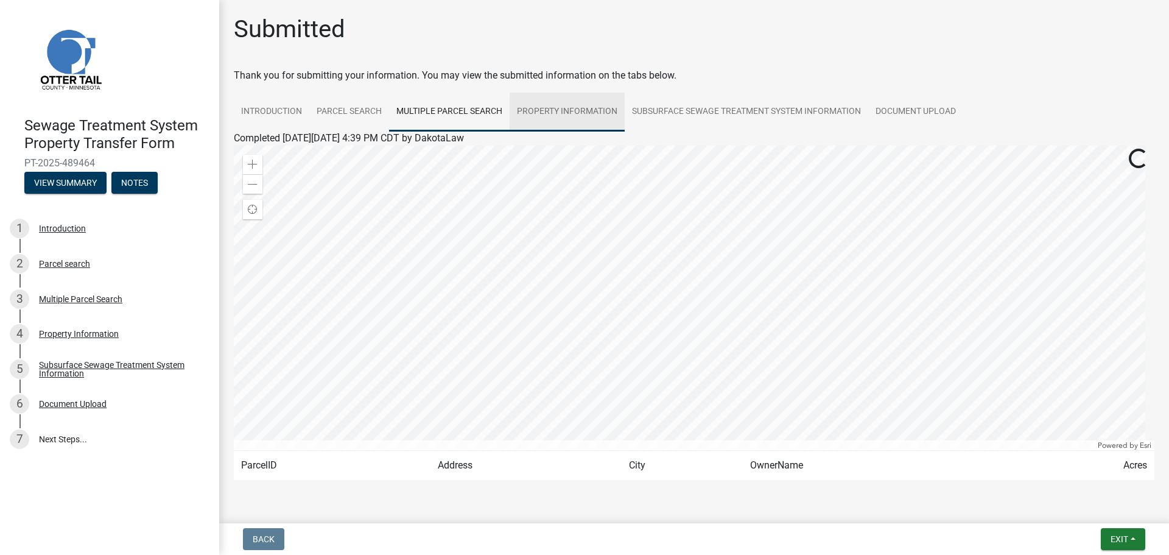
click at [560, 111] on link "Property Information" at bounding box center [567, 112] width 115 height 39
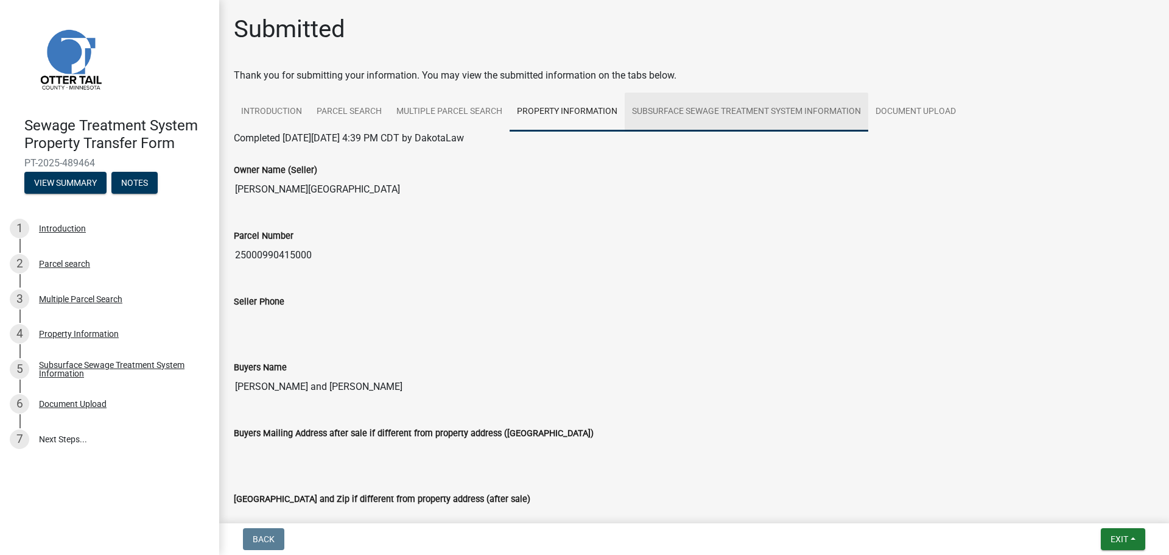
click at [759, 107] on link "Subsurface Sewage Treatment System Information" at bounding box center [747, 112] width 244 height 39
